Goal: Information Seeking & Learning: Learn about a topic

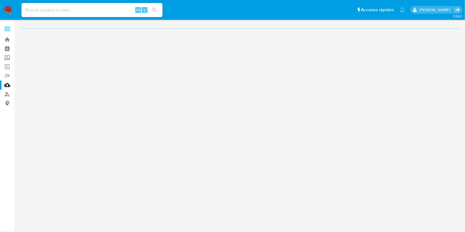
click at [64, 11] on input at bounding box center [91, 10] width 141 height 8
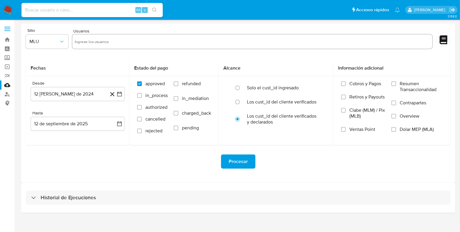
paste input "1163762587"
type input "1163762587"
click at [154, 9] on icon "search-icon" at bounding box center [154, 10] width 5 height 5
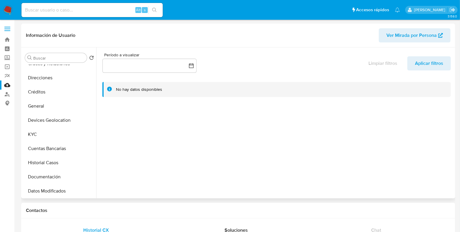
select select "10"
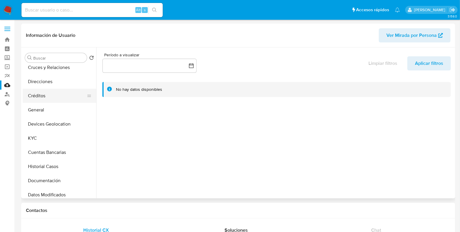
scroll to position [73, 0]
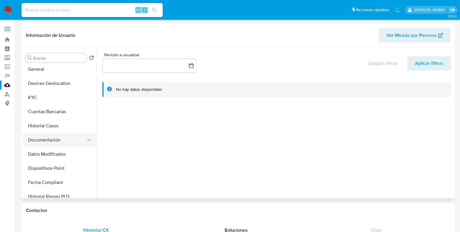
click at [42, 138] on button "Documentación" at bounding box center [57, 140] width 69 height 14
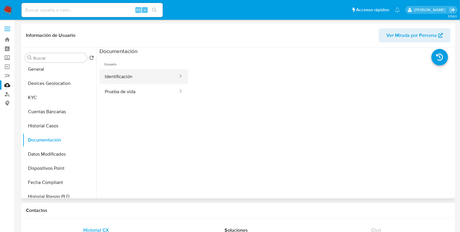
click at [129, 80] on button "Identificación" at bounding box center [138, 76] width 79 height 15
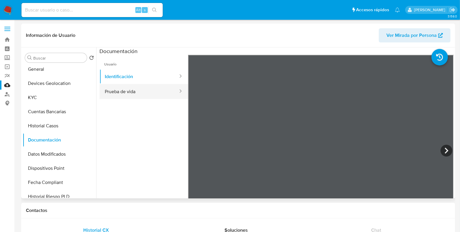
click at [130, 92] on button "Prueba de vida" at bounding box center [138, 91] width 79 height 15
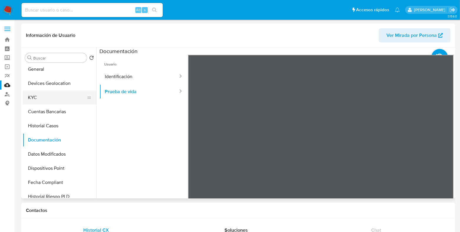
click at [39, 99] on button "KYC" at bounding box center [57, 97] width 69 height 14
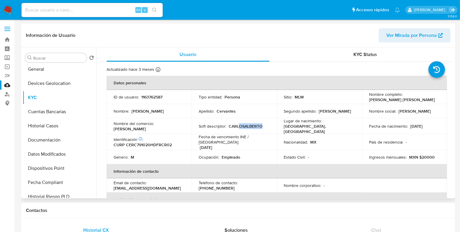
drag, startPoint x: 237, startPoint y: 126, endPoint x: 273, endPoint y: 126, distance: 35.6
click at [273, 126] on td "Soft descriptor : CARLOSALBERTO" at bounding box center [234, 126] width 85 height 16
drag, startPoint x: 419, startPoint y: 127, endPoint x: 430, endPoint y: 127, distance: 10.6
click at [430, 127] on div "Fecha de nacimiento : 20/10/1979" at bounding box center [404, 125] width 71 height 5
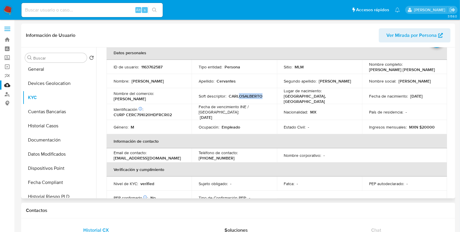
scroll to position [36, 0]
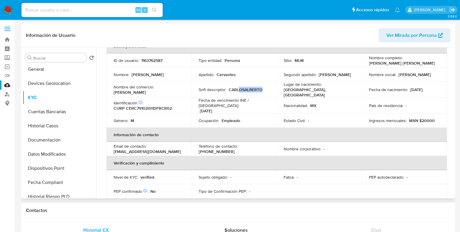
drag, startPoint x: 151, startPoint y: 150, endPoint x: 168, endPoint y: 149, distance: 16.8
click at [168, 149] on p "profcarlosalbertocervantesrocha@hotmail.com" at bounding box center [147, 151] width 67 height 5
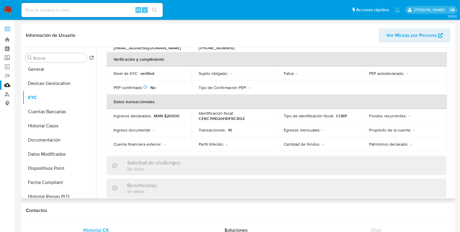
scroll to position [147, 0]
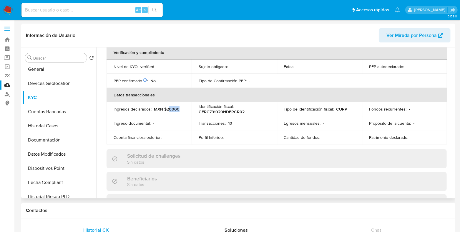
drag, startPoint x: 168, startPoint y: 104, endPoint x: 184, endPoint y: 105, distance: 16.2
click at [184, 105] on td "Ingresos declarados : MXN $20000" at bounding box center [149, 109] width 85 height 14
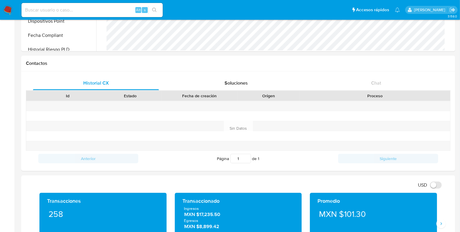
scroll to position [221, 0]
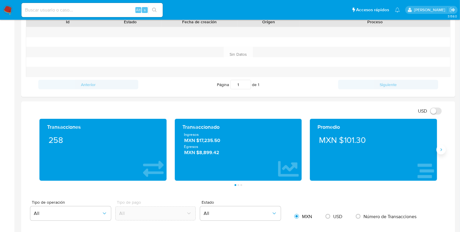
click at [440, 149] on icon "Siguiente" at bounding box center [441, 149] width 5 height 5
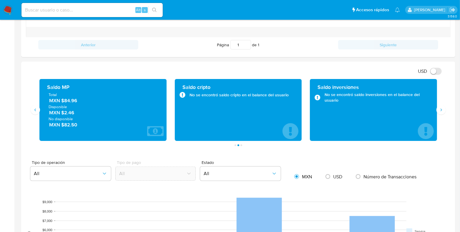
scroll to position [257, 0]
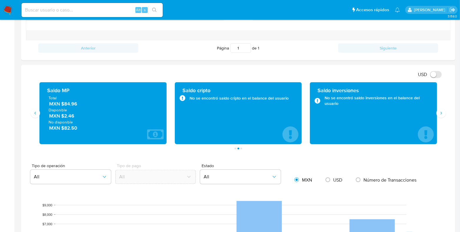
click at [37, 117] on div "Saldo MP Total MXN $84.96 Disponible MXN $2.46 No disponible MXN $82.50" at bounding box center [102, 113] width 135 height 62
click at [36, 115] on button "Anterior" at bounding box center [35, 112] width 9 height 9
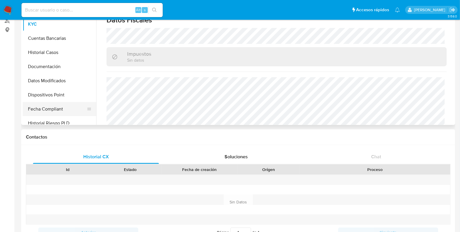
scroll to position [333, 0]
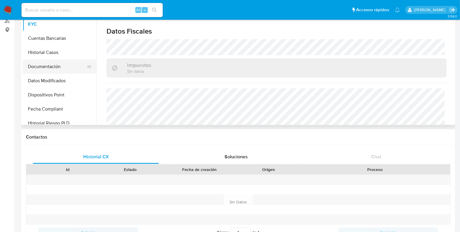
click at [54, 67] on button "Documentación" at bounding box center [57, 66] width 69 height 14
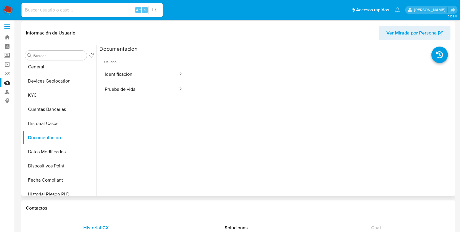
scroll to position [0, 0]
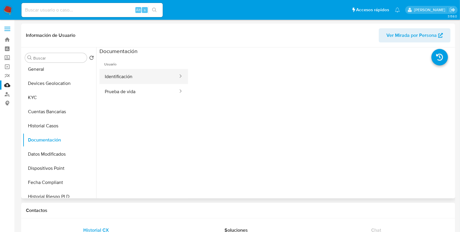
click at [145, 81] on button "Identificación" at bounding box center [138, 76] width 79 height 15
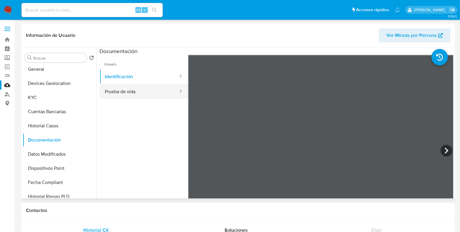
click at [141, 94] on button "Prueba de vida" at bounding box center [138, 91] width 79 height 15
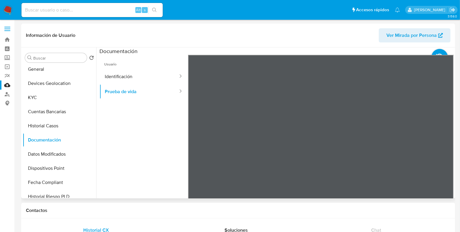
scroll to position [19, 0]
click at [46, 99] on button "KYC" at bounding box center [57, 97] width 69 height 14
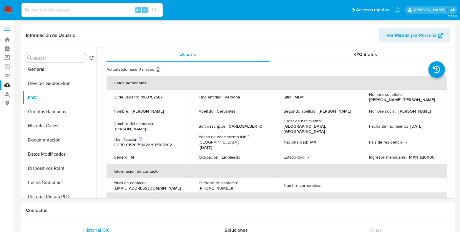
click at [4, 8] on img at bounding box center [8, 10] width 10 height 10
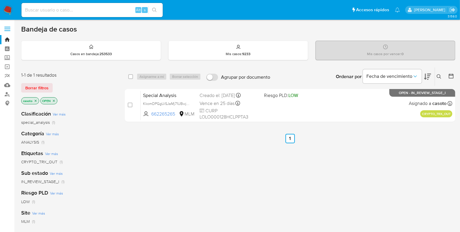
click at [440, 74] on icon at bounding box center [439, 76] width 5 height 5
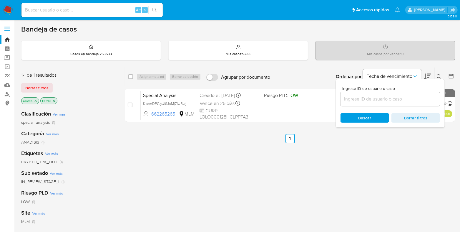
click at [387, 97] on input at bounding box center [389, 99] width 99 height 8
type input "662265265"
click at [437, 77] on div at bounding box center [438, 78] width 2 height 2
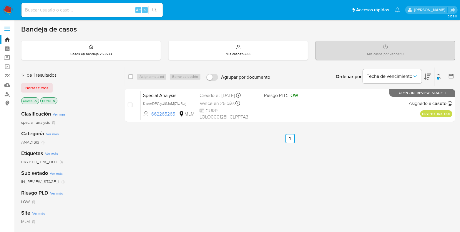
click at [437, 76] on icon at bounding box center [439, 76] width 4 height 4
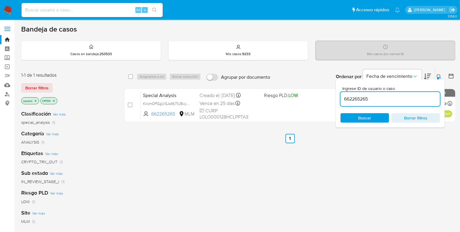
click at [380, 99] on input "662265265" at bounding box center [389, 99] width 99 height 8
click at [436, 78] on button at bounding box center [440, 76] width 10 height 7
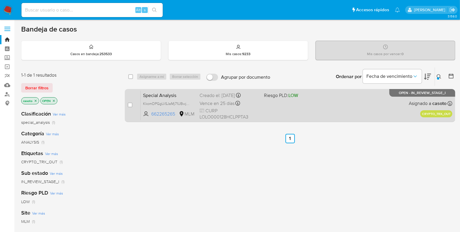
click at [362, 107] on div "Special Analysis KkomDPGgUiSJaMj71UBwjqa0 662265265 MLM Riesgo PLD: LOW Creado …" at bounding box center [297, 105] width 312 height 30
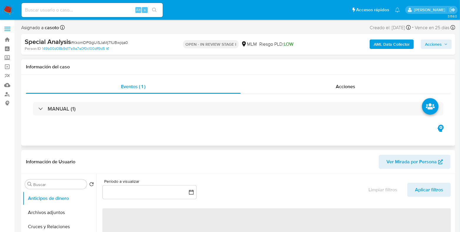
select select "10"
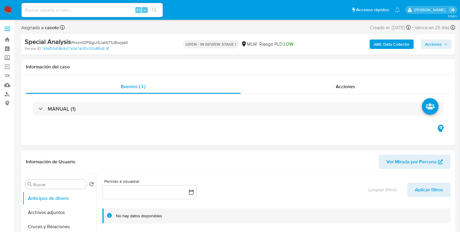
scroll to position [73, 0]
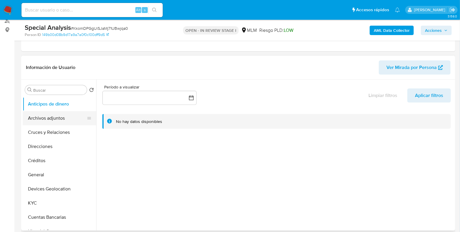
click at [49, 122] on button "Archivos adjuntos" at bounding box center [57, 118] width 69 height 14
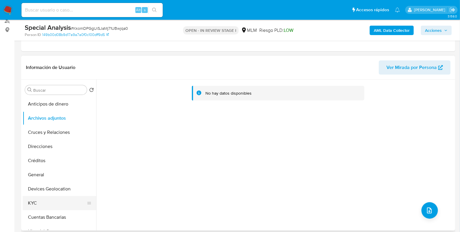
click at [44, 198] on button "KYC" at bounding box center [57, 203] width 69 height 14
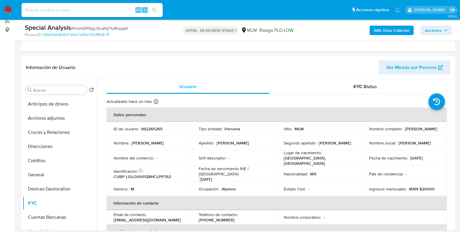
scroll to position [36, 0]
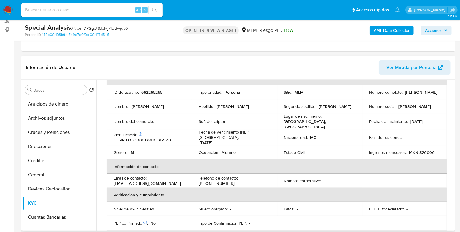
drag, startPoint x: 412, startPoint y: 95, endPoint x: 368, endPoint y: 94, distance: 44.1
click at [369, 94] on div "Nombre completo : Otoniel Lopez Lopez" at bounding box center [404, 91] width 71 height 5
copy p "[PERSON_NAME]"
click at [155, 93] on p "662265265" at bounding box center [151, 91] width 21 height 5
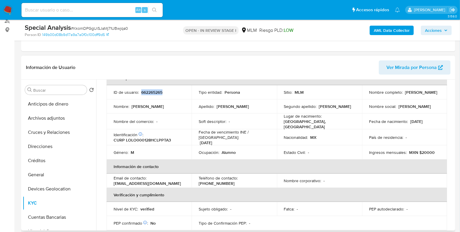
copy p "662265265"
click at [42, 177] on button "General" at bounding box center [57, 174] width 69 height 14
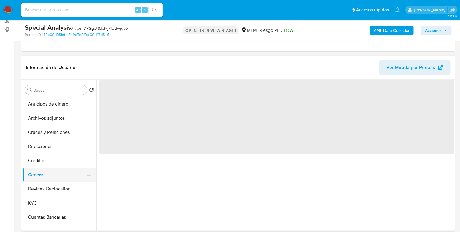
scroll to position [0, 0]
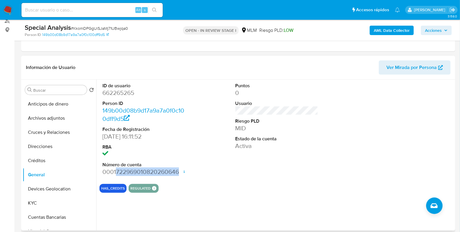
drag, startPoint x: 179, startPoint y: 173, endPoint x: 116, endPoint y: 172, distance: 63.6
click at [116, 172] on dd "0001722969010820260646 Fecha de apertura 07/03/2024 18:45 Estado ACTIVE" at bounding box center [143, 171] width 83 height 8
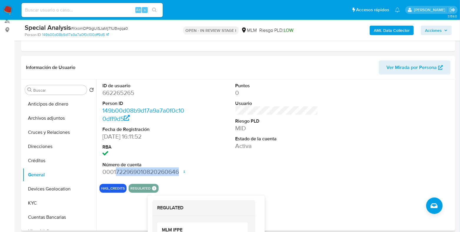
copy dd "722969010820260646"
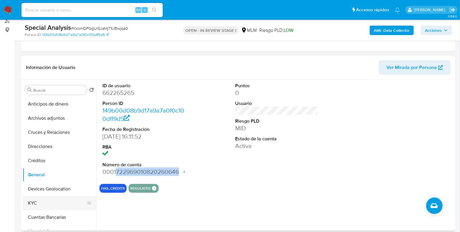
click at [57, 204] on button "KYC" at bounding box center [57, 203] width 69 height 14
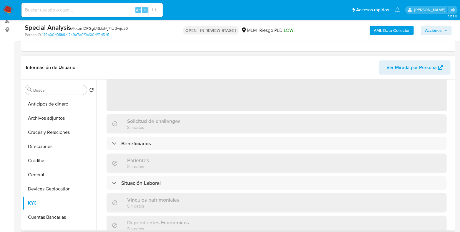
scroll to position [73, 0]
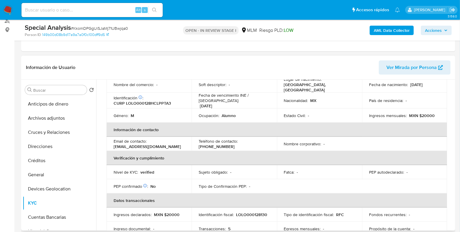
click at [156, 100] on p "CURP LOLO000128HCLPPTA3" at bounding box center [142, 102] width 57 height 5
copy p "LOLO000128HCLPPTA3"
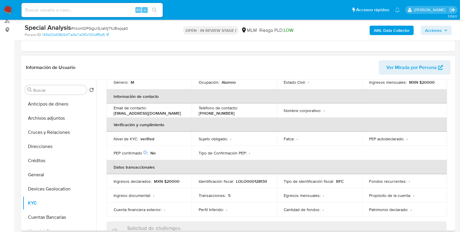
scroll to position [0, 0]
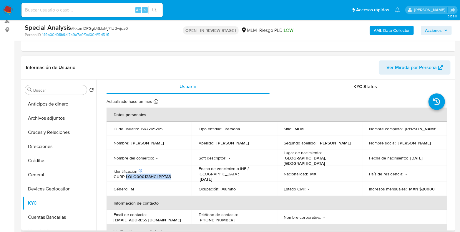
drag, startPoint x: 429, startPoint y: 156, endPoint x: 409, endPoint y: 157, distance: 20.3
click at [410, 157] on p "[DATE]" at bounding box center [416, 157] width 12 height 5
copy p "[DATE]"
click at [41, 166] on button "Créditos" at bounding box center [57, 160] width 69 height 14
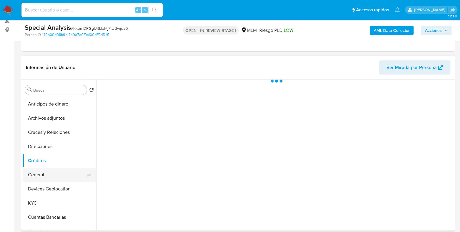
click at [41, 172] on button "General" at bounding box center [57, 174] width 69 height 14
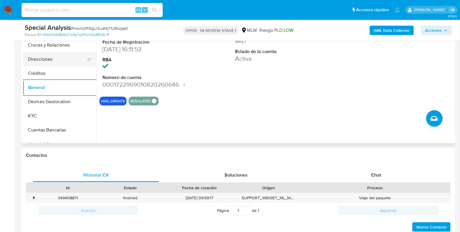
scroll to position [110, 0]
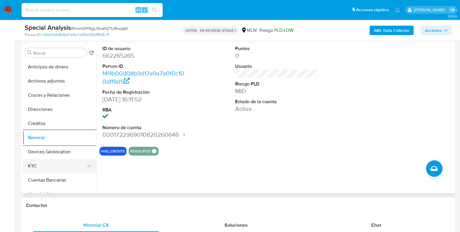
click at [48, 167] on button "KYC" at bounding box center [57, 166] width 69 height 14
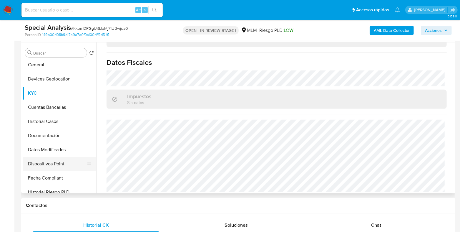
scroll to position [73, 0]
click at [49, 123] on button "Historial Casos" at bounding box center [57, 121] width 69 height 14
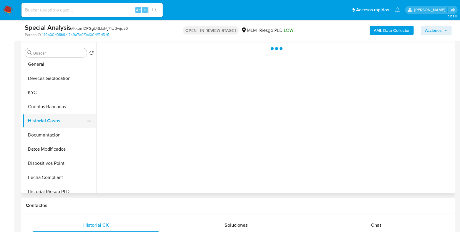
scroll to position [0, 0]
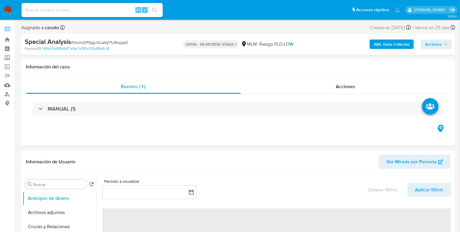
select select "10"
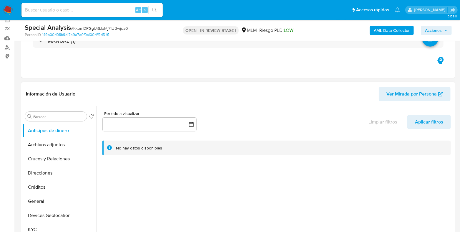
scroll to position [73, 0]
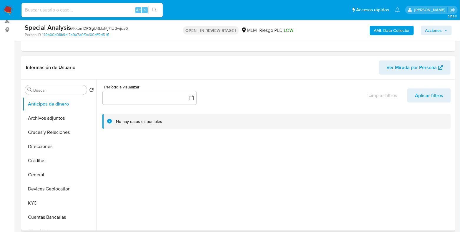
select select "10"
click at [36, 201] on button "KYC" at bounding box center [57, 203] width 69 height 14
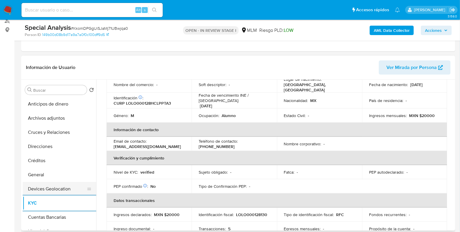
click at [52, 188] on button "Devices Geolocation" at bounding box center [57, 189] width 69 height 14
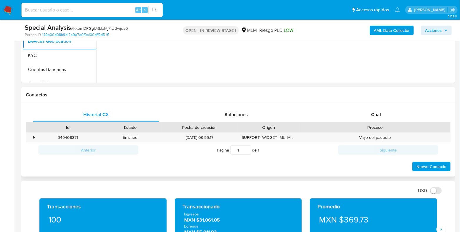
scroll to position [331, 0]
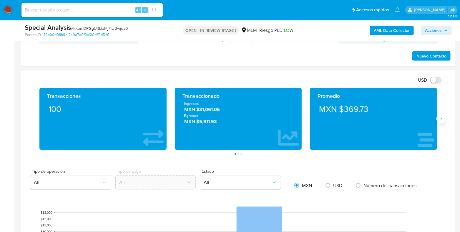
click at [440, 123] on button "Siguiente" at bounding box center [440, 118] width 9 height 9
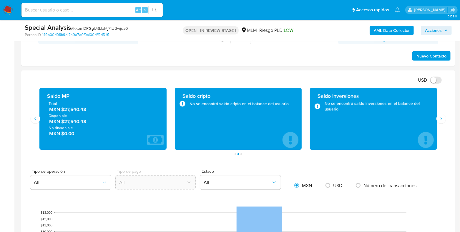
click at [75, 108] on span "MXN $27,540.48" at bounding box center [103, 109] width 108 height 7
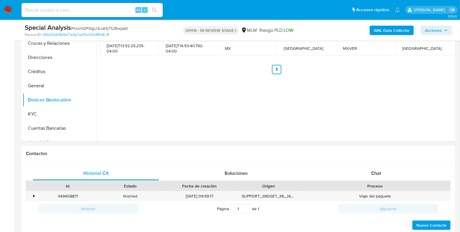
scroll to position [147, 0]
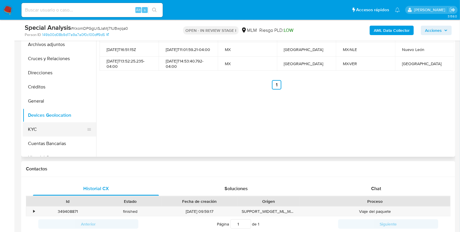
click at [31, 124] on button "KYC" at bounding box center [57, 129] width 69 height 14
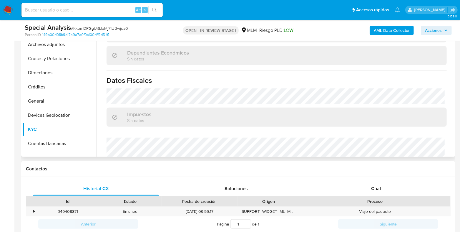
scroll to position [364, 0]
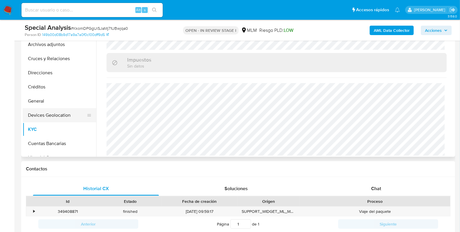
click at [56, 109] on button "Devices Geolocation" at bounding box center [57, 115] width 69 height 14
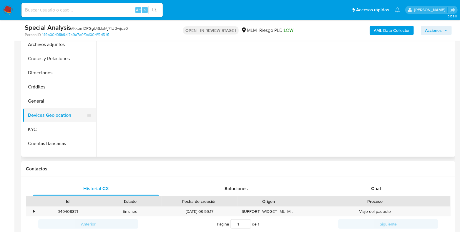
scroll to position [0, 0]
click at [52, 104] on button "General" at bounding box center [57, 101] width 69 height 14
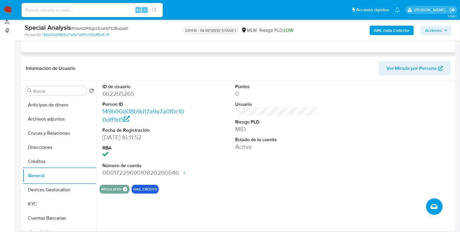
scroll to position [110, 0]
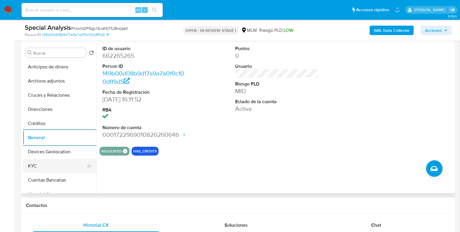
click at [38, 168] on button "KYC" at bounding box center [57, 166] width 69 height 14
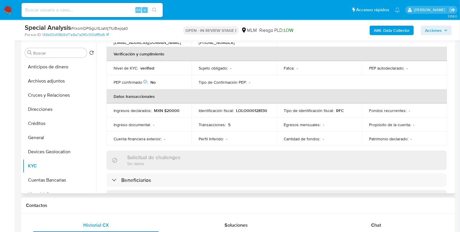
scroll to position [147, 0]
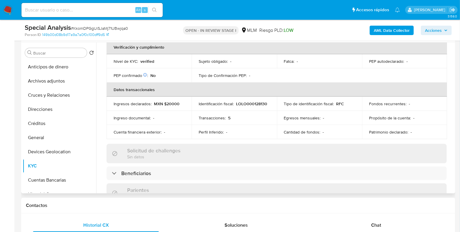
click at [204, 177] on div "Actualizado [DATE] Creado: [DATE] 15:11:55 Actualizado: [DATE] 19:45:49 Datos p…" at bounding box center [276, 162] width 354 height 504
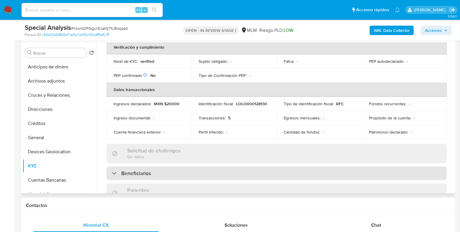
click at [203, 174] on div "Beneficiarios" at bounding box center [277, 173] width 340 height 14
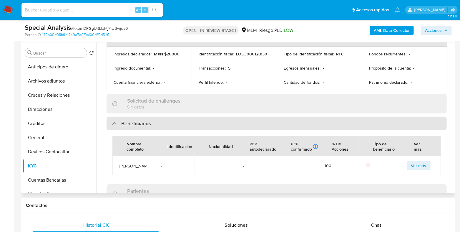
scroll to position [221, 0]
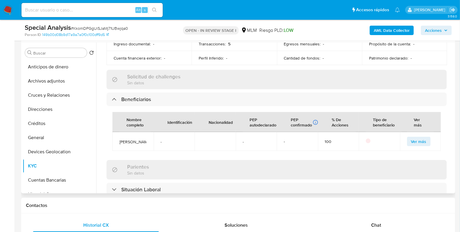
drag, startPoint x: 140, startPoint y: 142, endPoint x: 119, endPoint y: 139, distance: 20.8
click at [119, 139] on span "[PERSON_NAME]" at bounding box center [132, 141] width 27 height 5
copy span "[PERSON_NAME]"
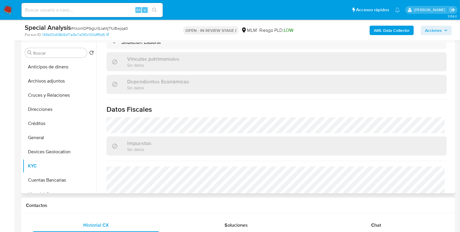
scroll to position [331, 0]
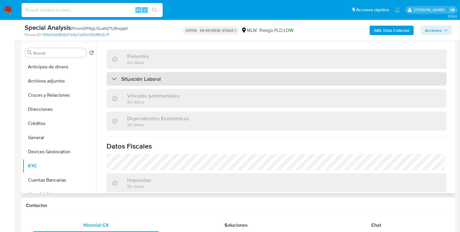
click at [212, 86] on div "Situación Laboral" at bounding box center [277, 79] width 340 height 14
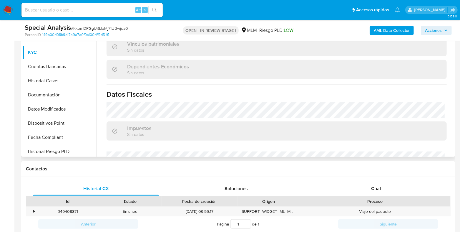
scroll to position [73, 0]
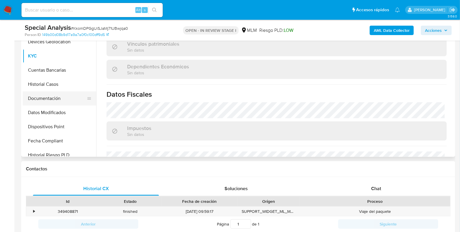
click at [54, 100] on button "Documentación" at bounding box center [57, 98] width 69 height 14
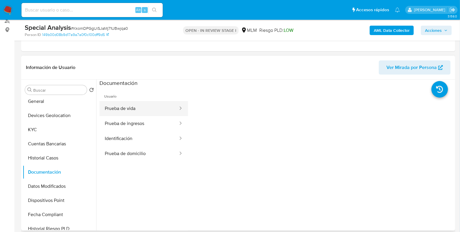
click at [141, 107] on button "Prueba de vida" at bounding box center [138, 108] width 79 height 15
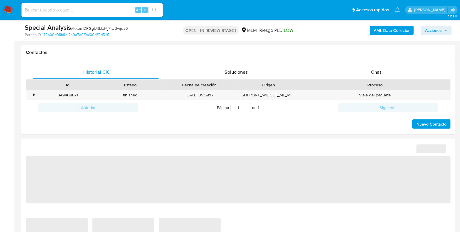
select select "10"
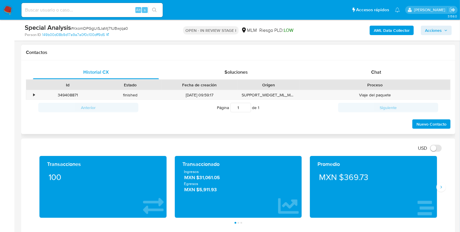
scroll to position [294, 0]
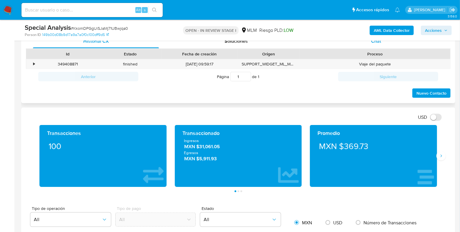
click at [377, 43] on span "Chat" at bounding box center [376, 41] width 10 height 7
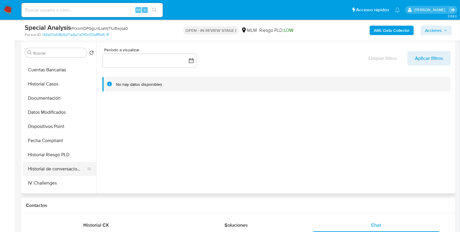
scroll to position [184, 0]
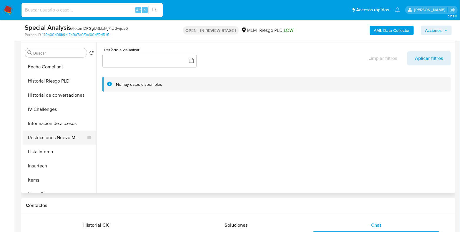
click at [66, 135] on button "Restricciones Nuevo Mundo" at bounding box center [57, 137] width 69 height 14
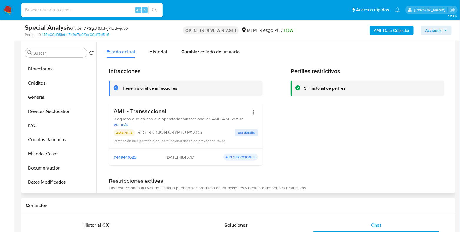
scroll to position [36, 0]
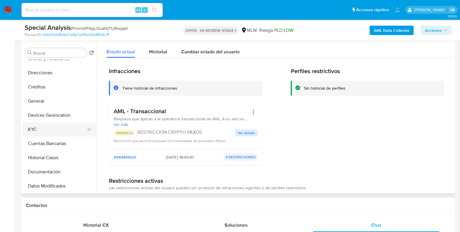
click at [49, 129] on button "KYC" at bounding box center [57, 129] width 69 height 14
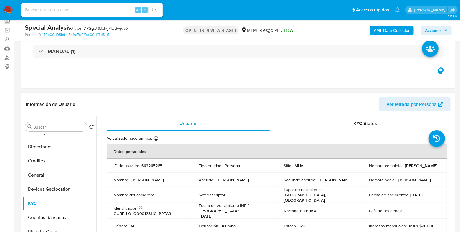
drag, startPoint x: 408, startPoint y: 169, endPoint x: 364, endPoint y: 167, distance: 44.5
click at [364, 167] on td "Nombre completo : [PERSON_NAME]" at bounding box center [404, 165] width 85 height 14
copy p "[PERSON_NAME]"
